Goal: Task Accomplishment & Management: Manage account settings

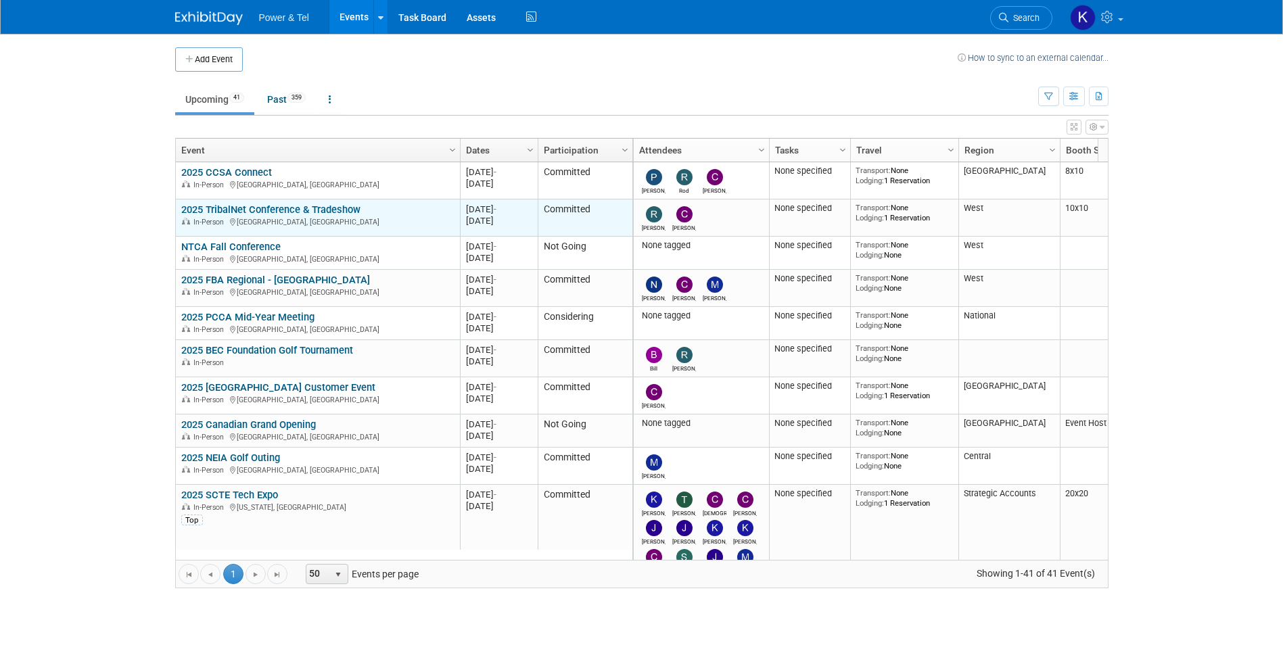
click at [335, 210] on link "2025 TribalNet Conference & Tradeshow" at bounding box center [270, 210] width 179 height 12
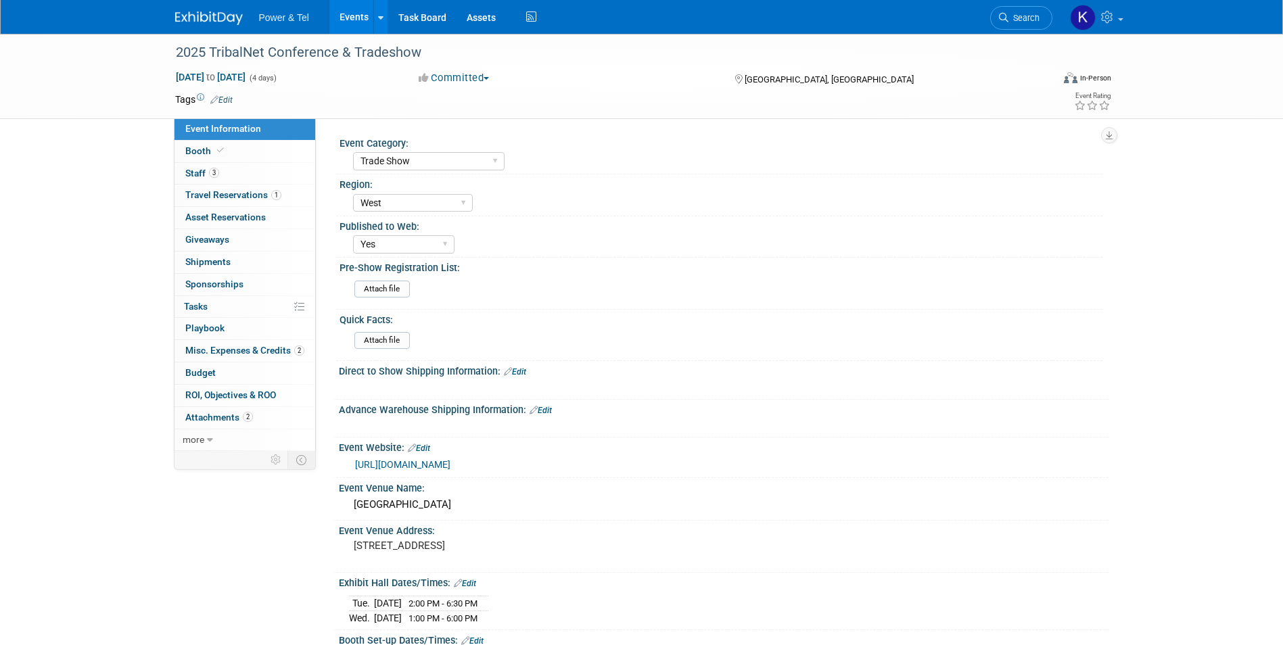
select select "Trade Show"
select select "West"
select select "Yes"
click at [192, 148] on span "Booth" at bounding box center [205, 150] width 41 height 11
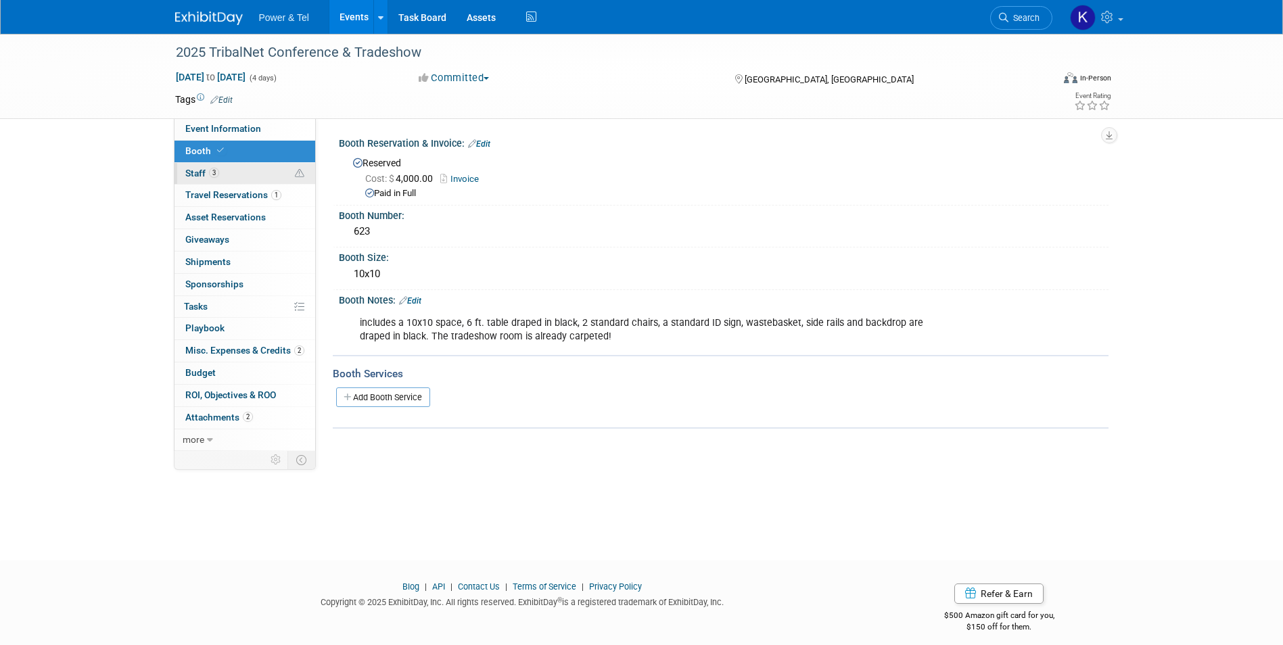
click at [195, 169] on span "Staff 3" at bounding box center [202, 173] width 34 height 11
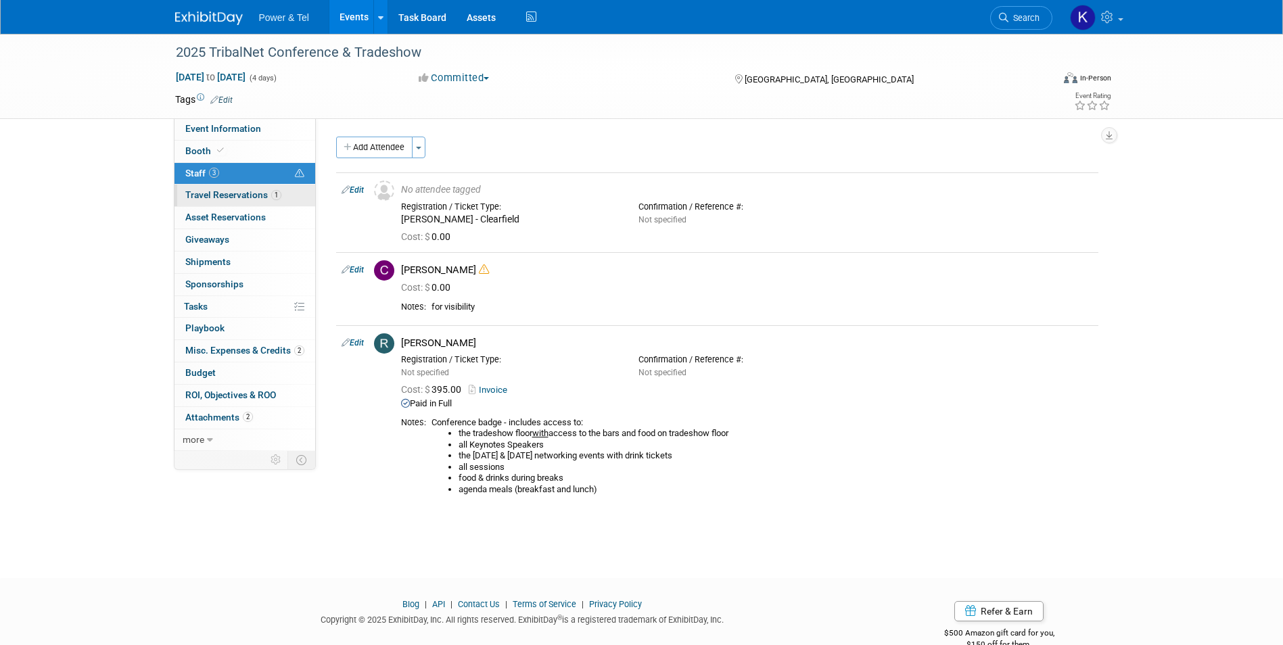
click at [189, 202] on link "1 Travel Reservations 1" at bounding box center [244, 196] width 141 height 22
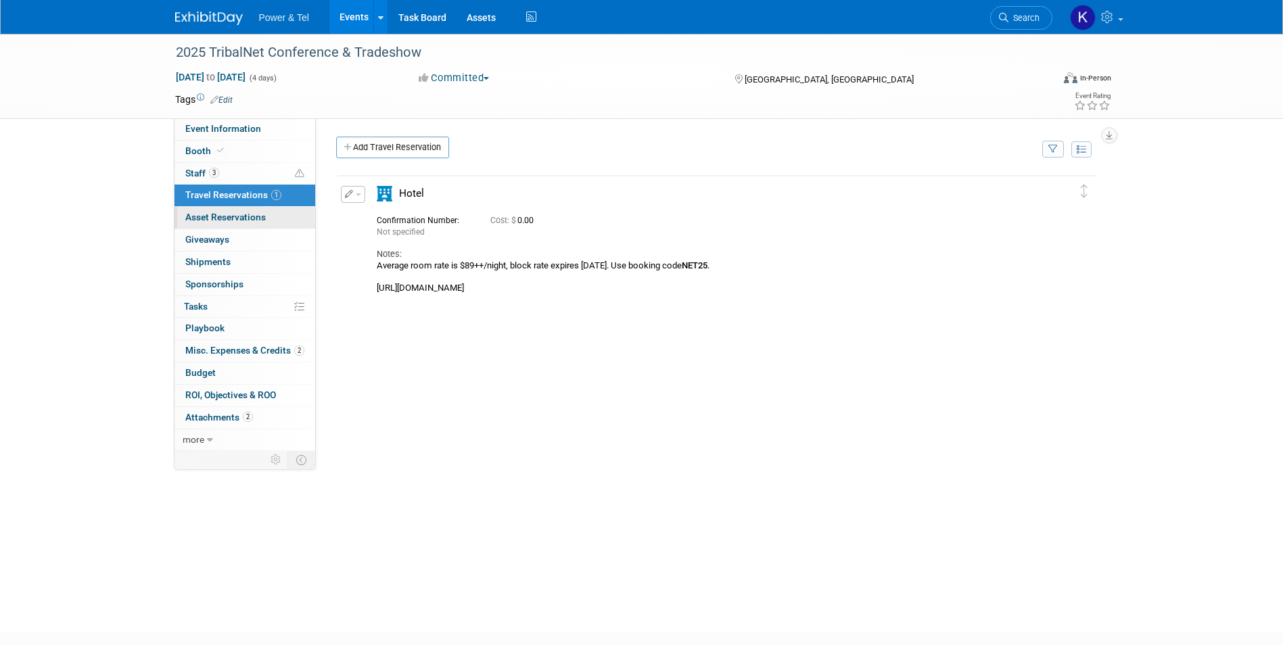
click at [193, 214] on span "Asset Reservations 0" at bounding box center [225, 217] width 80 height 11
